Goal: Entertainment & Leisure: Consume media (video, audio)

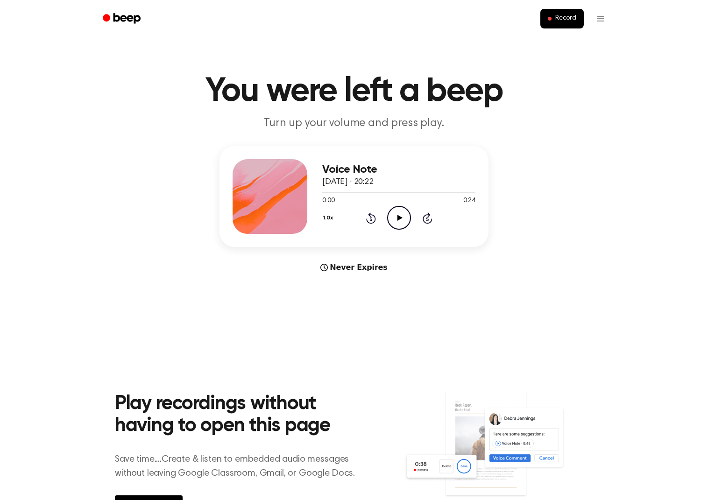
click at [397, 215] on icon "Play Audio" at bounding box center [399, 218] width 24 height 24
click at [411, 217] on div "1.0x Rewind 5 seconds Pause Audio Skip 5 seconds" at bounding box center [398, 218] width 153 height 24
click at [403, 217] on icon "Pause Audio" at bounding box center [399, 218] width 24 height 24
click at [400, 221] on icon "Play Audio" at bounding box center [399, 218] width 24 height 24
click at [398, 222] on icon "Pause Audio" at bounding box center [399, 218] width 24 height 24
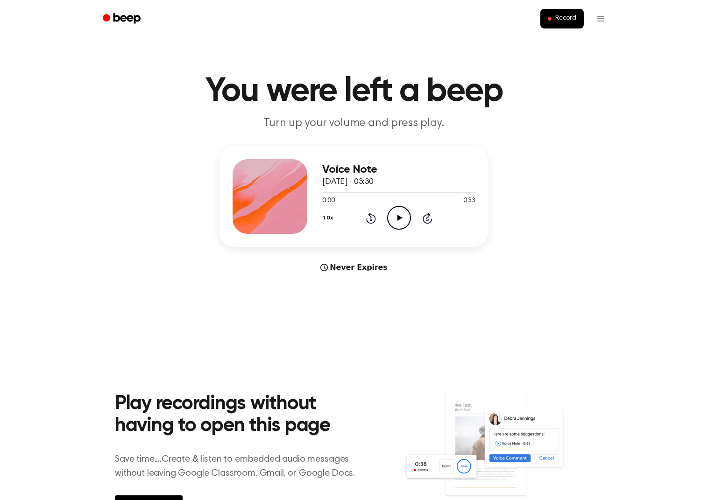
click at [394, 218] on icon "Play Audio" at bounding box center [399, 218] width 24 height 24
click at [333, 222] on button "1.0x" at bounding box center [329, 218] width 14 height 16
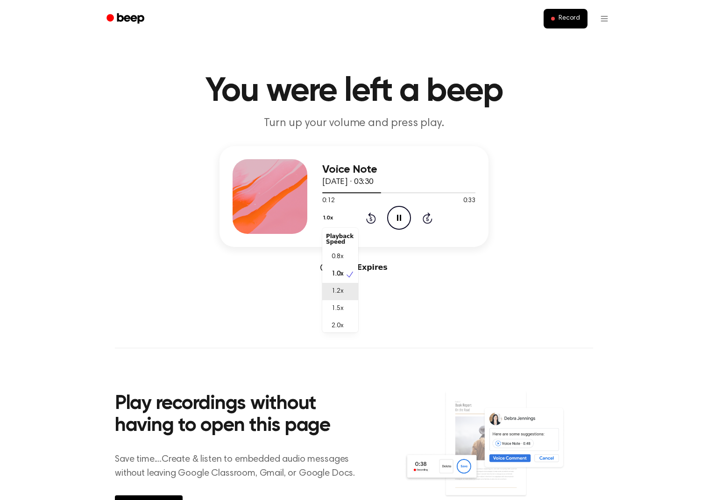
click at [343, 297] on div "1.2x" at bounding box center [340, 291] width 36 height 17
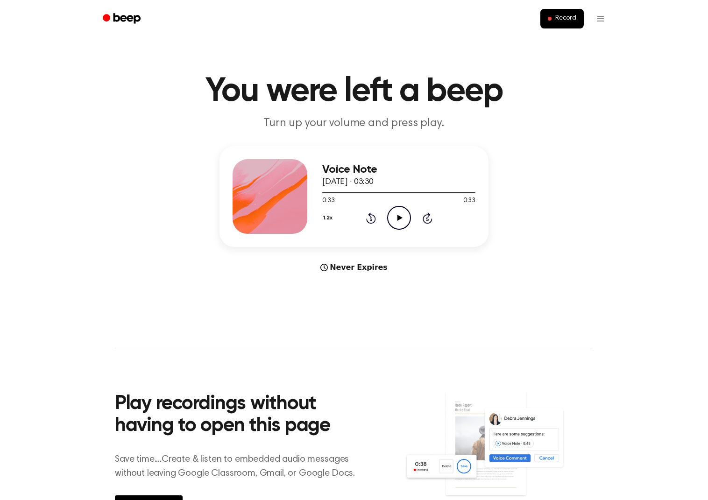
click at [395, 219] on icon "Play Audio" at bounding box center [399, 218] width 24 height 24
click at [397, 219] on icon "Pause Audio" at bounding box center [399, 218] width 24 height 24
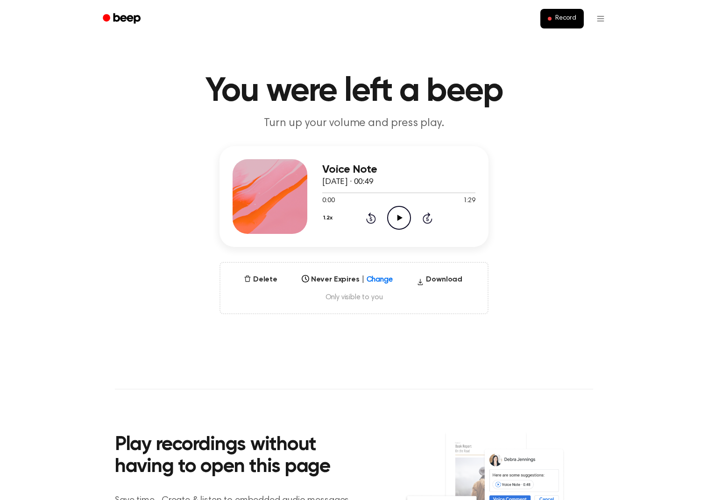
click at [409, 219] on icon "Play Audio" at bounding box center [399, 218] width 24 height 24
